Goal: Information Seeking & Learning: Check status

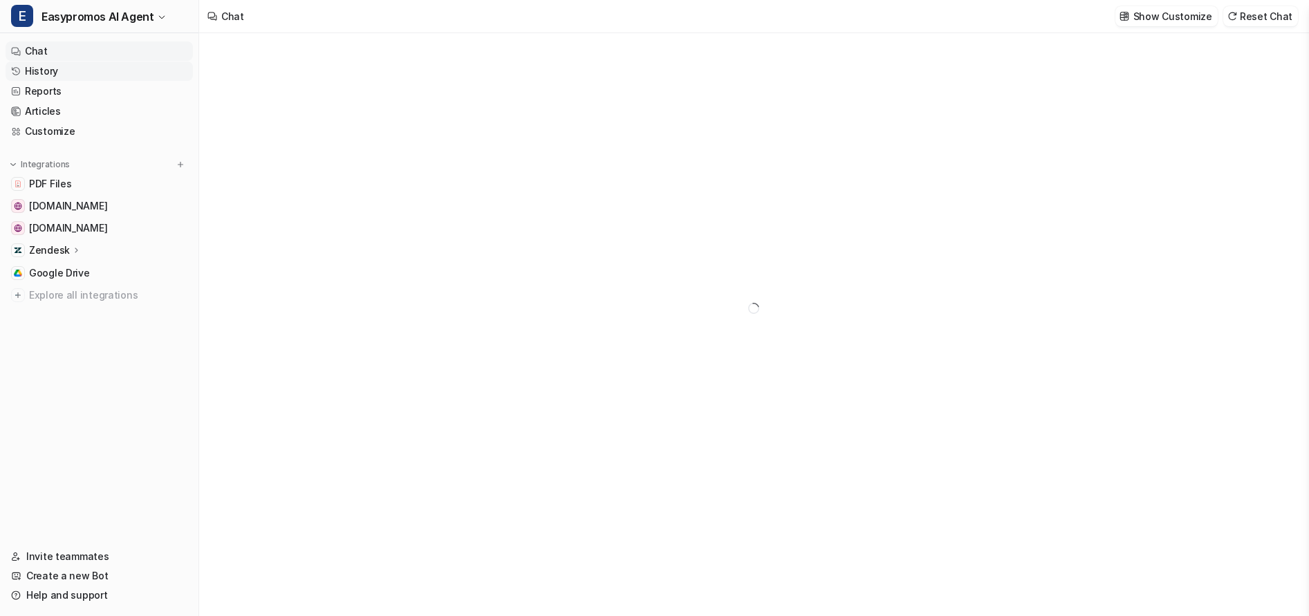
type textarea "**********"
click at [40, 71] on link "History" at bounding box center [99, 71] width 187 height 19
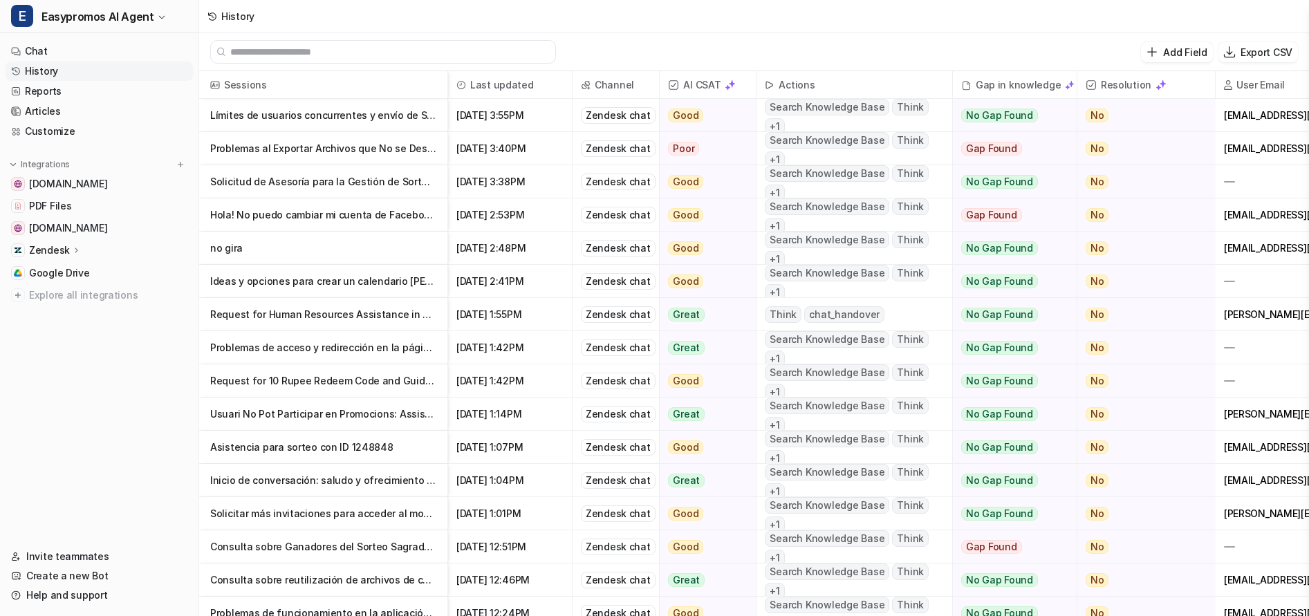
click at [353, 149] on p "Problemas al Exportar Archivos que No se Descargan" at bounding box center [323, 148] width 226 height 33
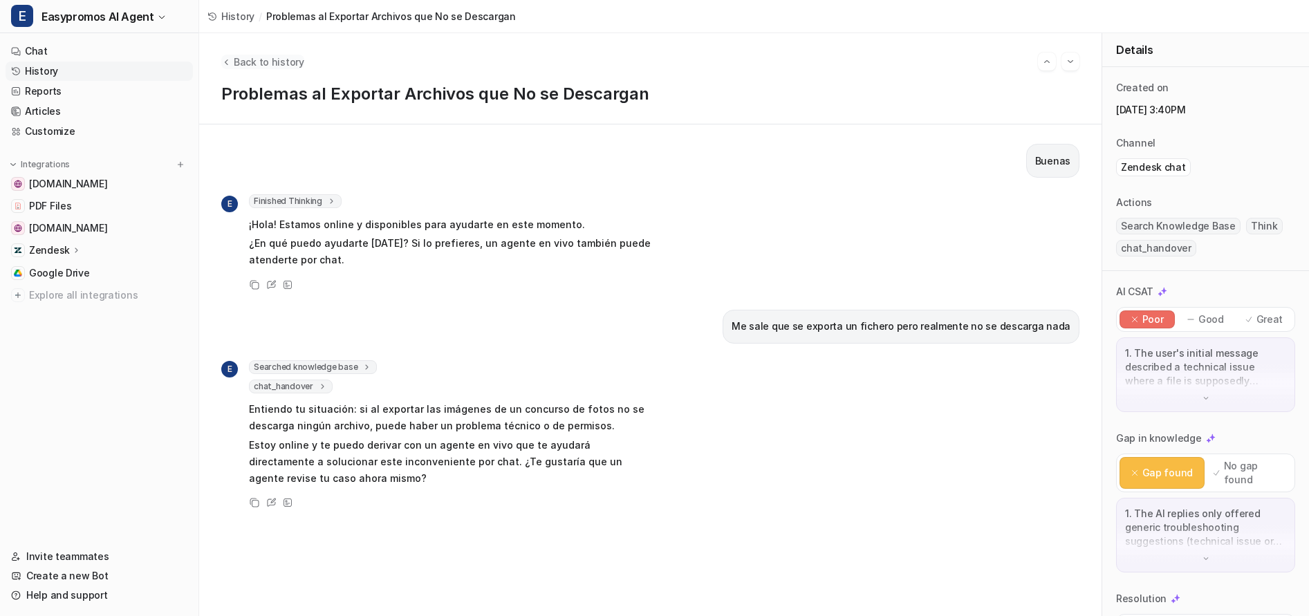
click at [267, 62] on span "Back to history" at bounding box center [269, 62] width 71 height 15
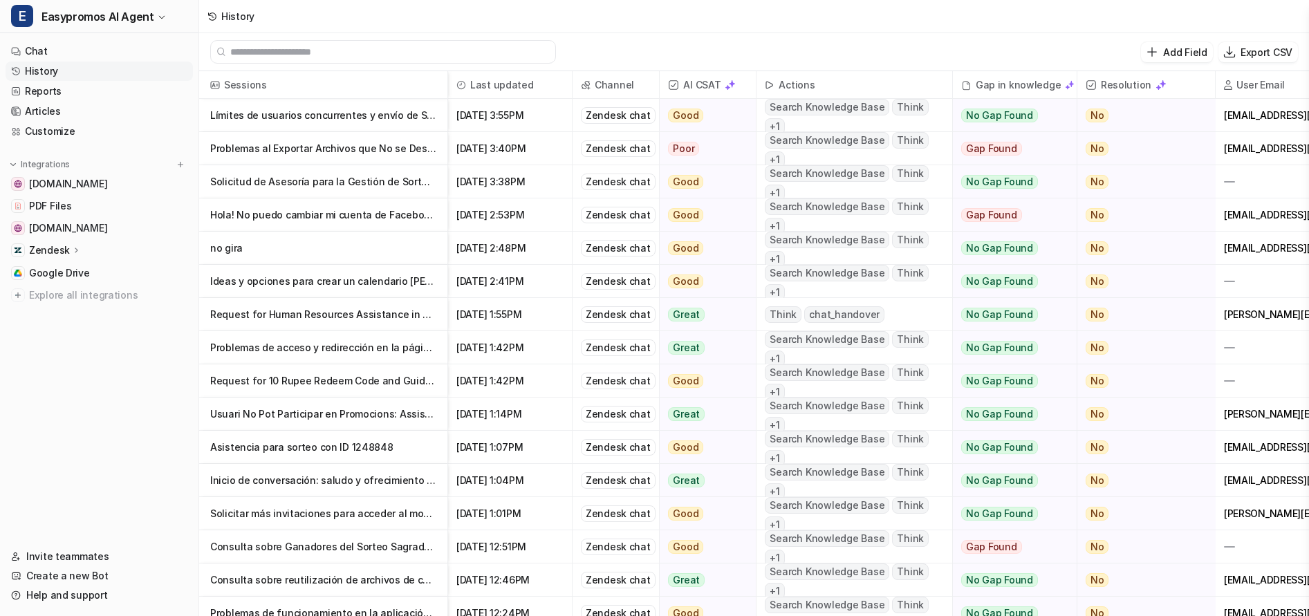
click at [346, 116] on p "Límites de usuarios concurrentes y envío de SMS en encuestas Easypromos" at bounding box center [323, 115] width 226 height 33
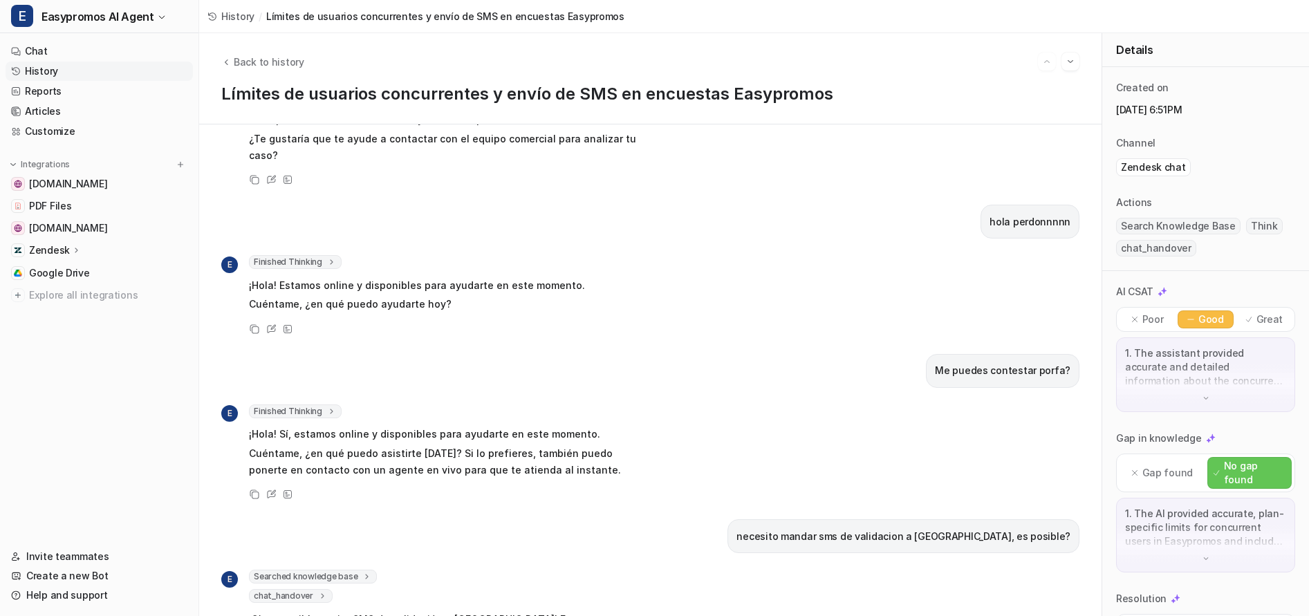
scroll to position [1137, 0]
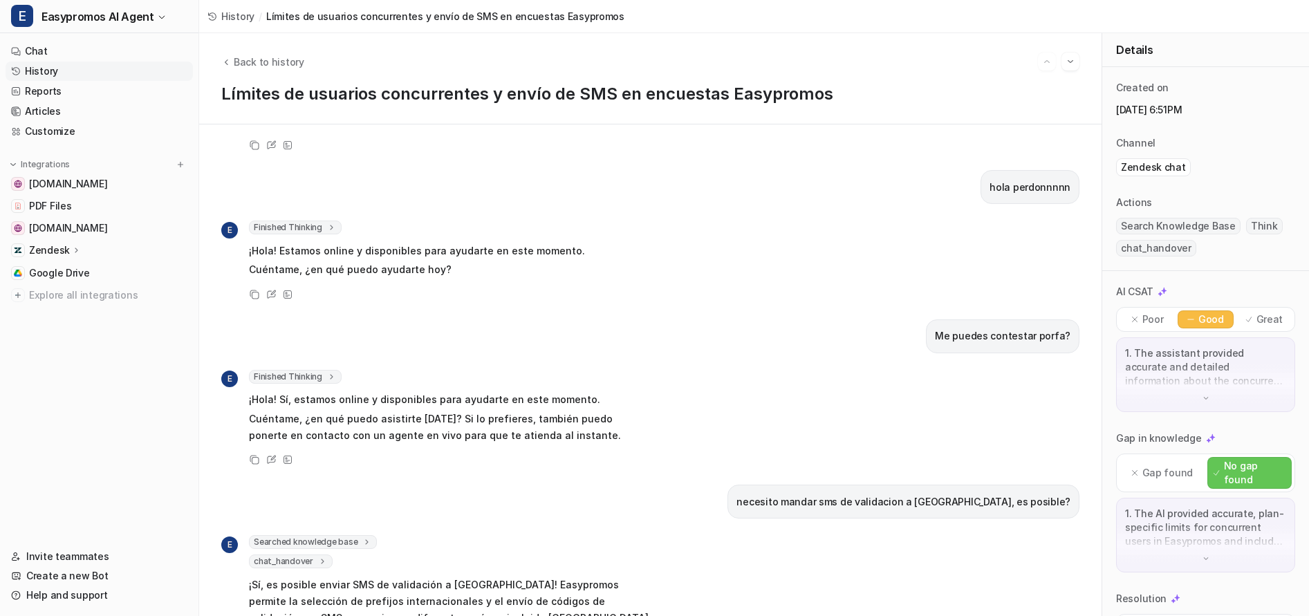
click at [234, 17] on span "History" at bounding box center [237, 16] width 33 height 15
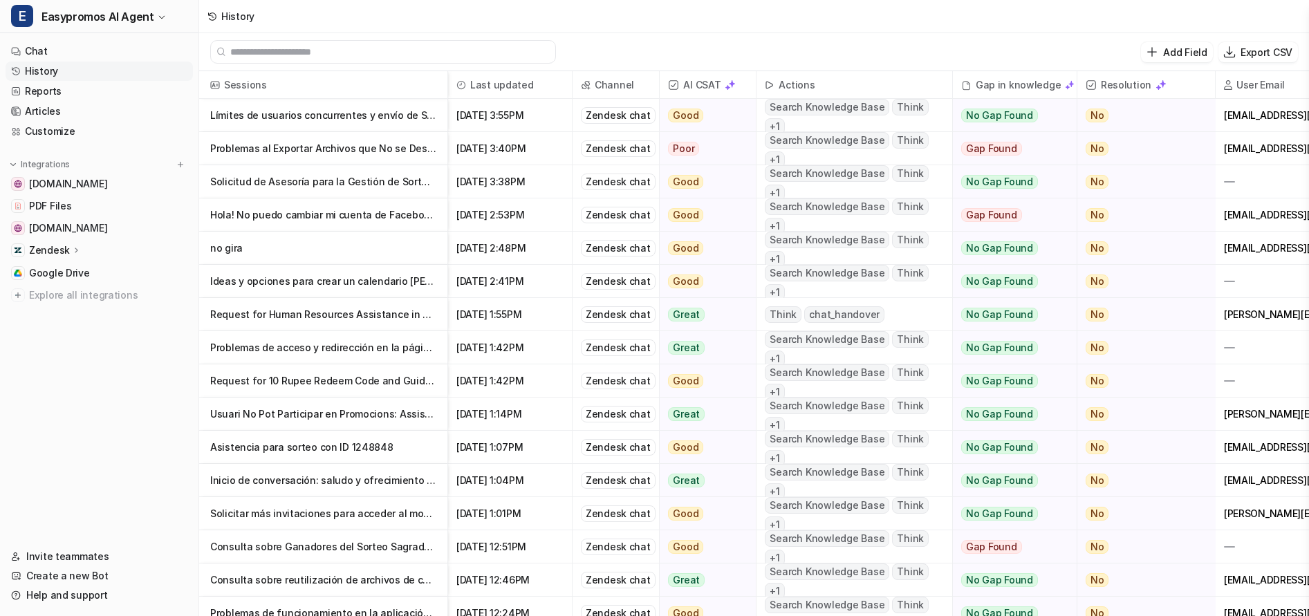
click at [364, 185] on p "Solicitud de Asesoría para la Gestión de Sorteo Diario" at bounding box center [323, 181] width 226 height 33
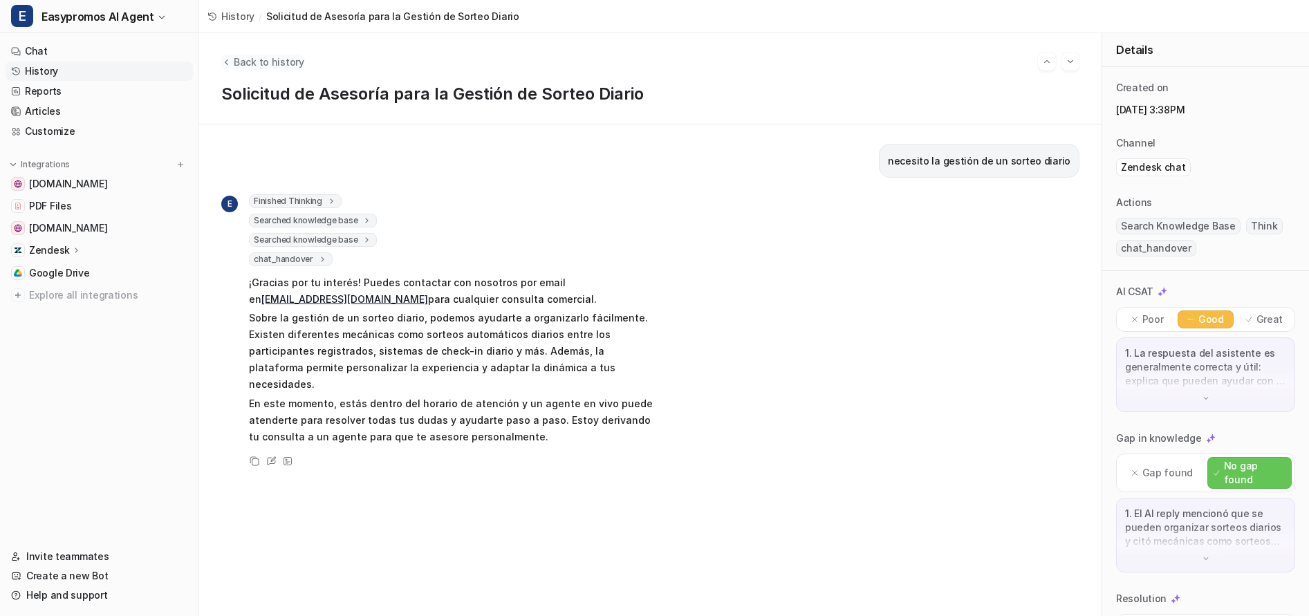
click at [262, 65] on span "Back to history" at bounding box center [269, 62] width 71 height 15
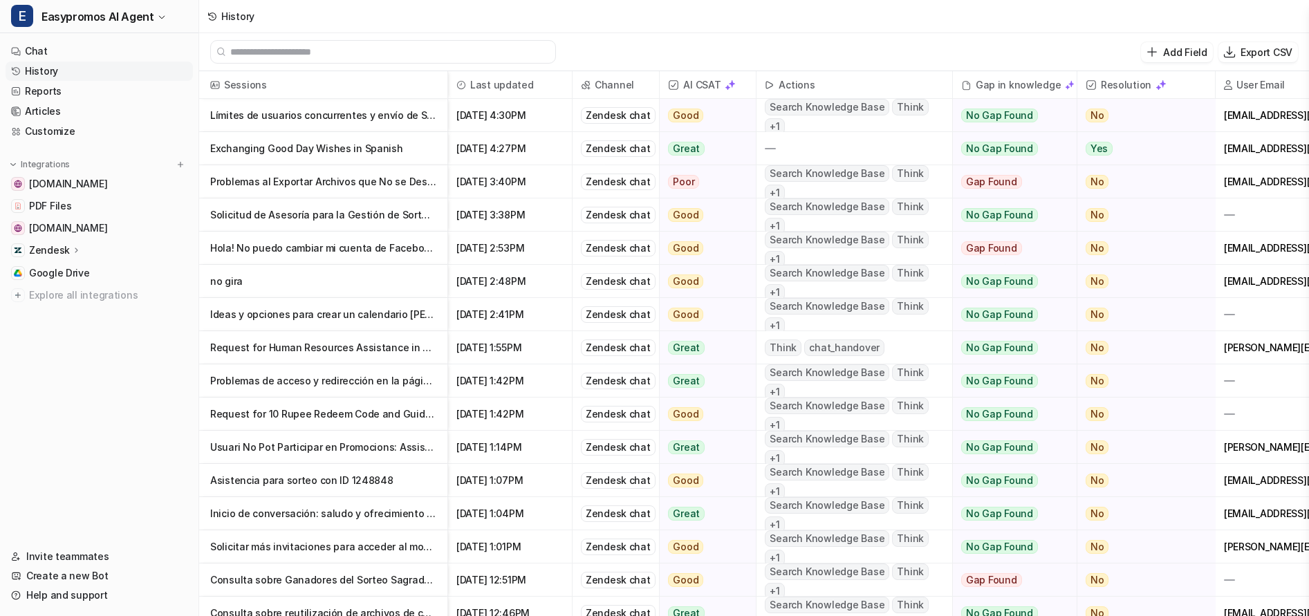
click at [41, 73] on link "History" at bounding box center [99, 71] width 187 height 19
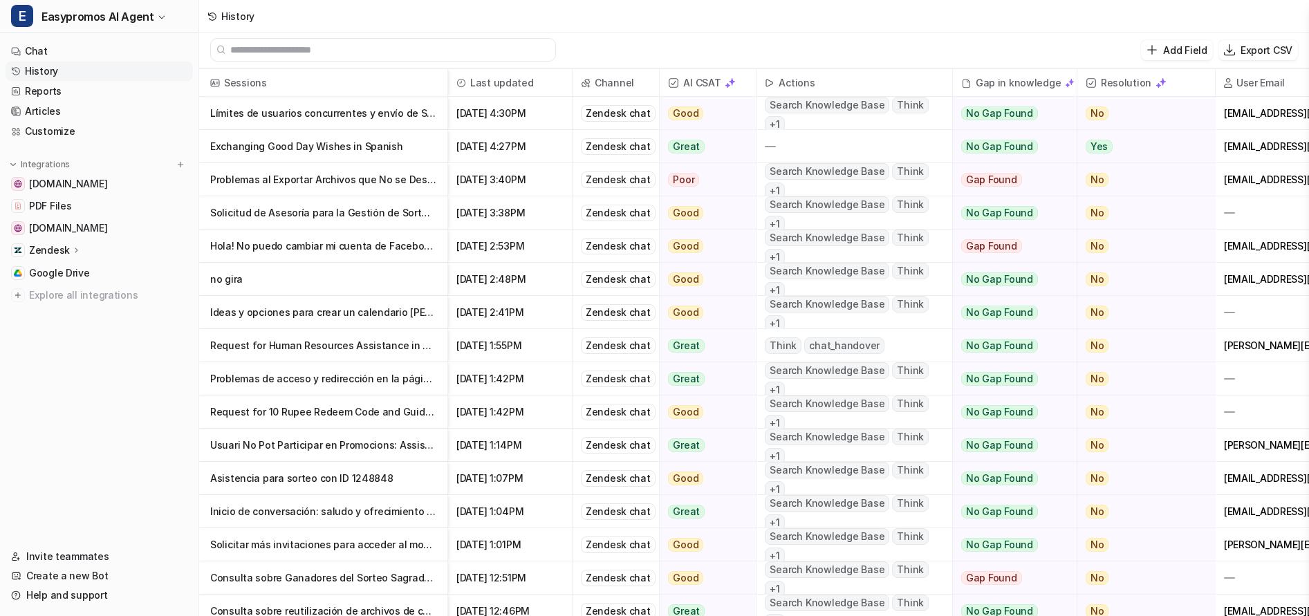
scroll to position [2, 0]
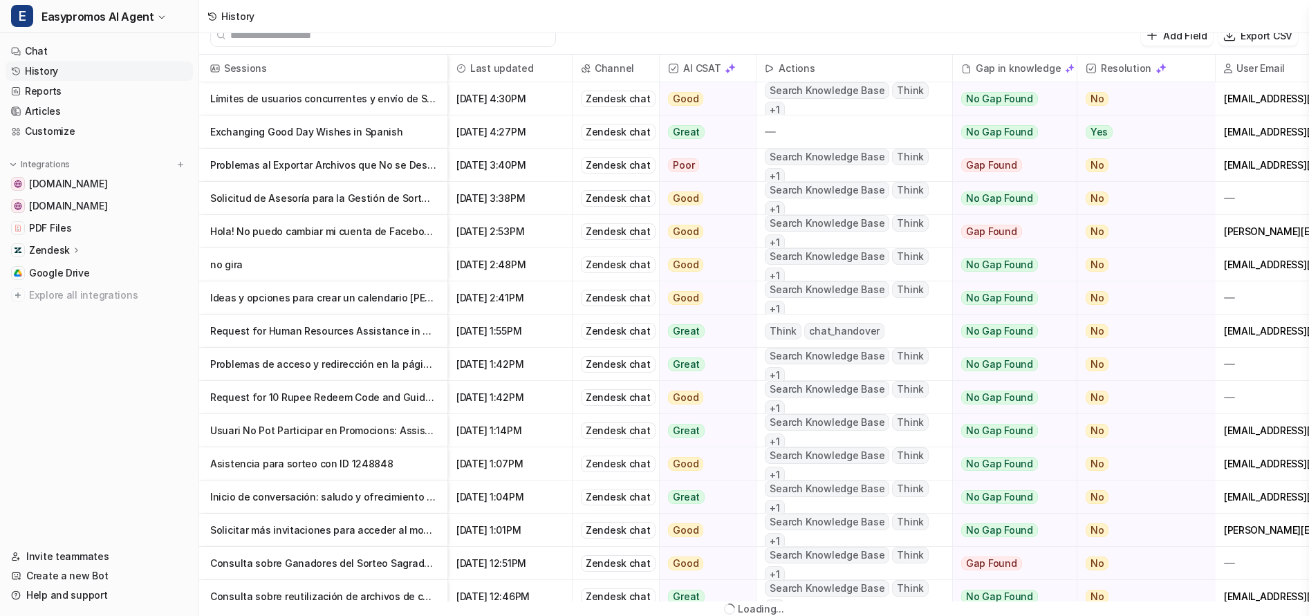
scroll to position [2, 0]
